Goal: Information Seeking & Learning: Learn about a topic

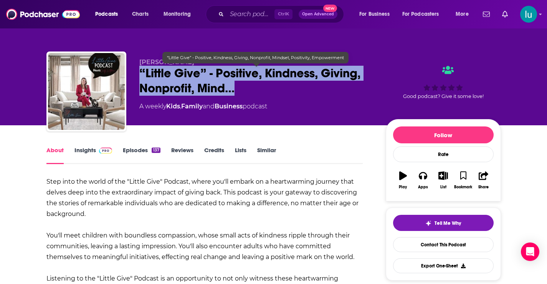
drag, startPoint x: 141, startPoint y: 66, endPoint x: 248, endPoint y: 91, distance: 109.2
click at [248, 91] on span "“Little Give” - Positive, Kindness, Giving, Nonprofit, Mind…" at bounding box center [256, 81] width 234 height 30
copy h1 "“Little Give” - Positive, Kindness, Giving, Nonprofit, Mind…"
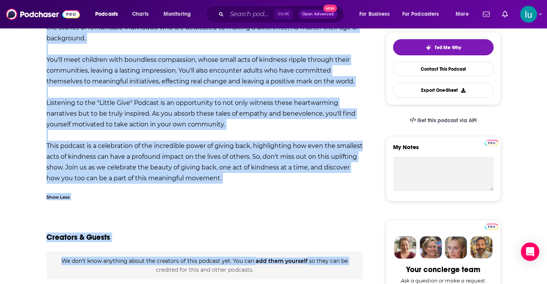
scroll to position [180, 0]
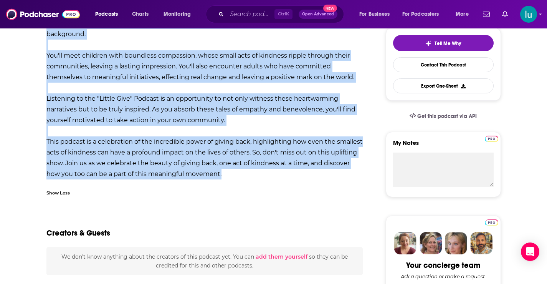
drag, startPoint x: 50, startPoint y: 174, endPoint x: 228, endPoint y: 176, distance: 177.7
copy div "Lore ipsu dol sitam co adi "Elitse Doei" Tempori, utlab etd'ma aliqua en a mini…"
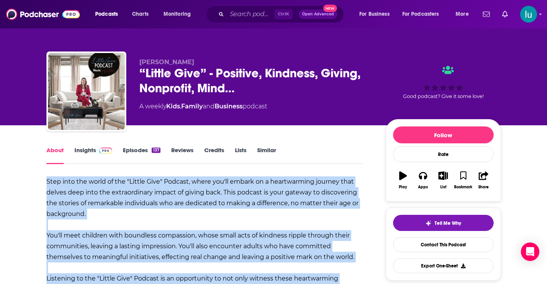
click at [127, 150] on link "Episodes 137" at bounding box center [141, 155] width 37 height 18
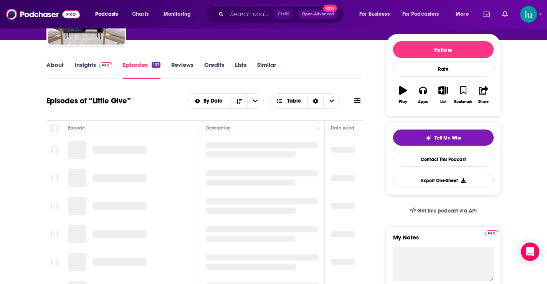
scroll to position [147, 0]
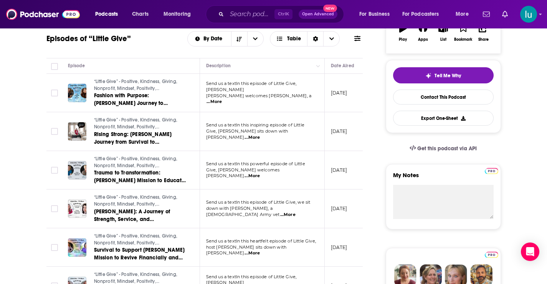
click at [260, 173] on span "...More" at bounding box center [251, 176] width 15 height 6
click at [345, 146] on td "[DATE]" at bounding box center [350, 131] width 50 height 39
click at [260, 251] on span "...More" at bounding box center [251, 253] width 15 height 6
click at [355, 146] on td "[DATE]" at bounding box center [350, 131] width 50 height 39
click at [222, 99] on span "...More" at bounding box center [213, 102] width 15 height 6
